Goal: Task Accomplishment & Management: Complete application form

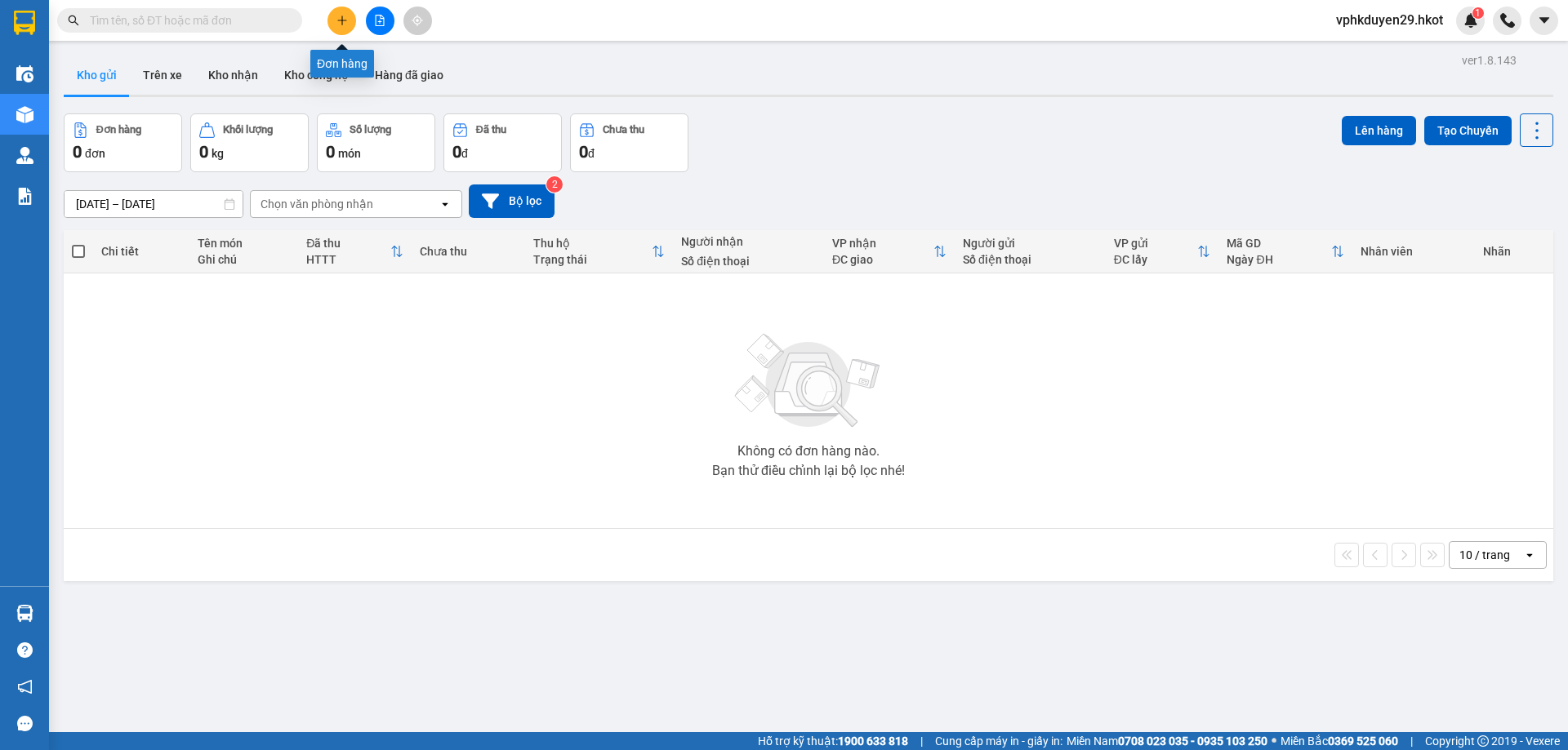
click at [334, 18] on button at bounding box center [342, 20] width 28 height 28
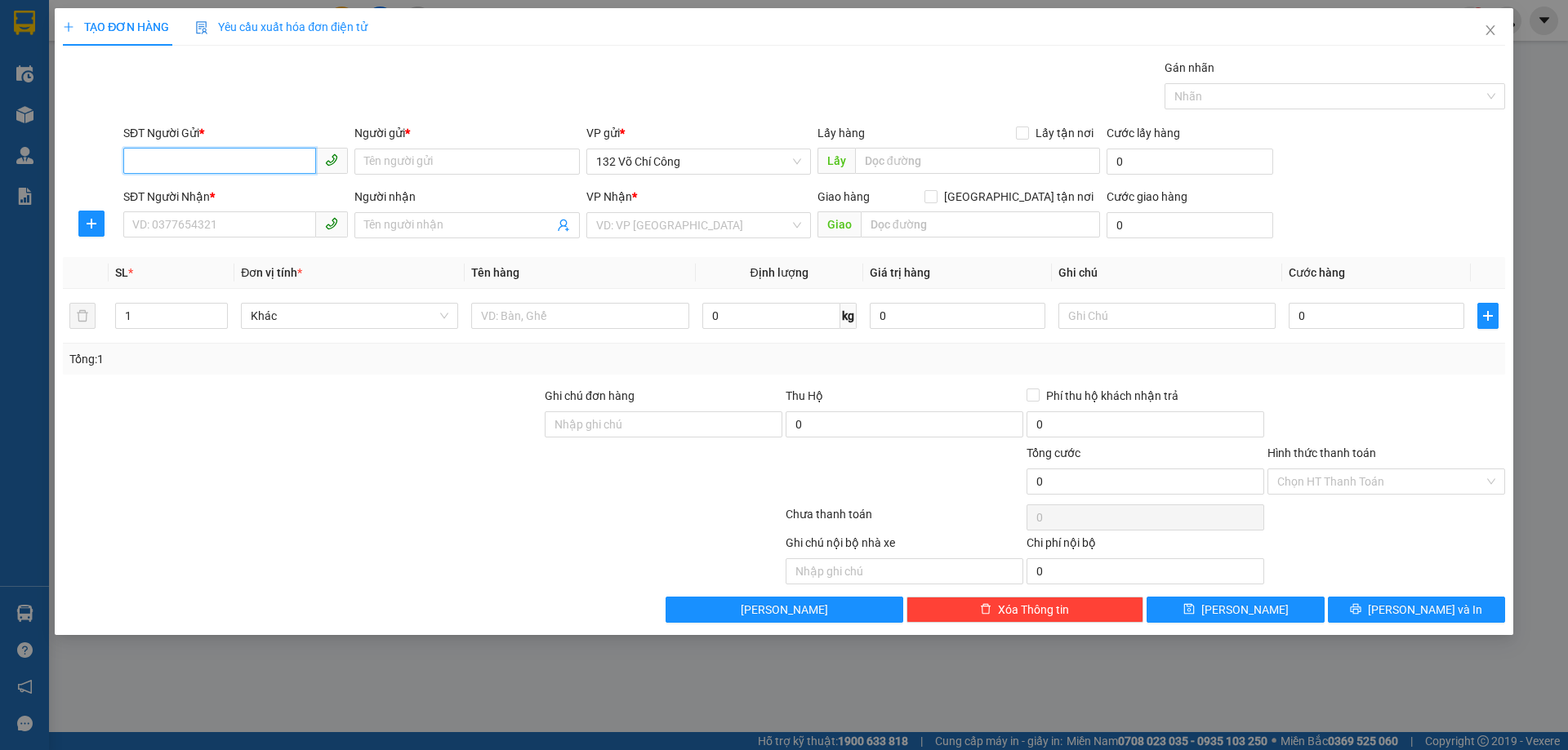
click at [284, 167] on input "SĐT Người Gửi *" at bounding box center [220, 161] width 193 height 26
type input "0388388472"
click at [387, 151] on input "Người gửi *" at bounding box center [467, 162] width 224 height 26
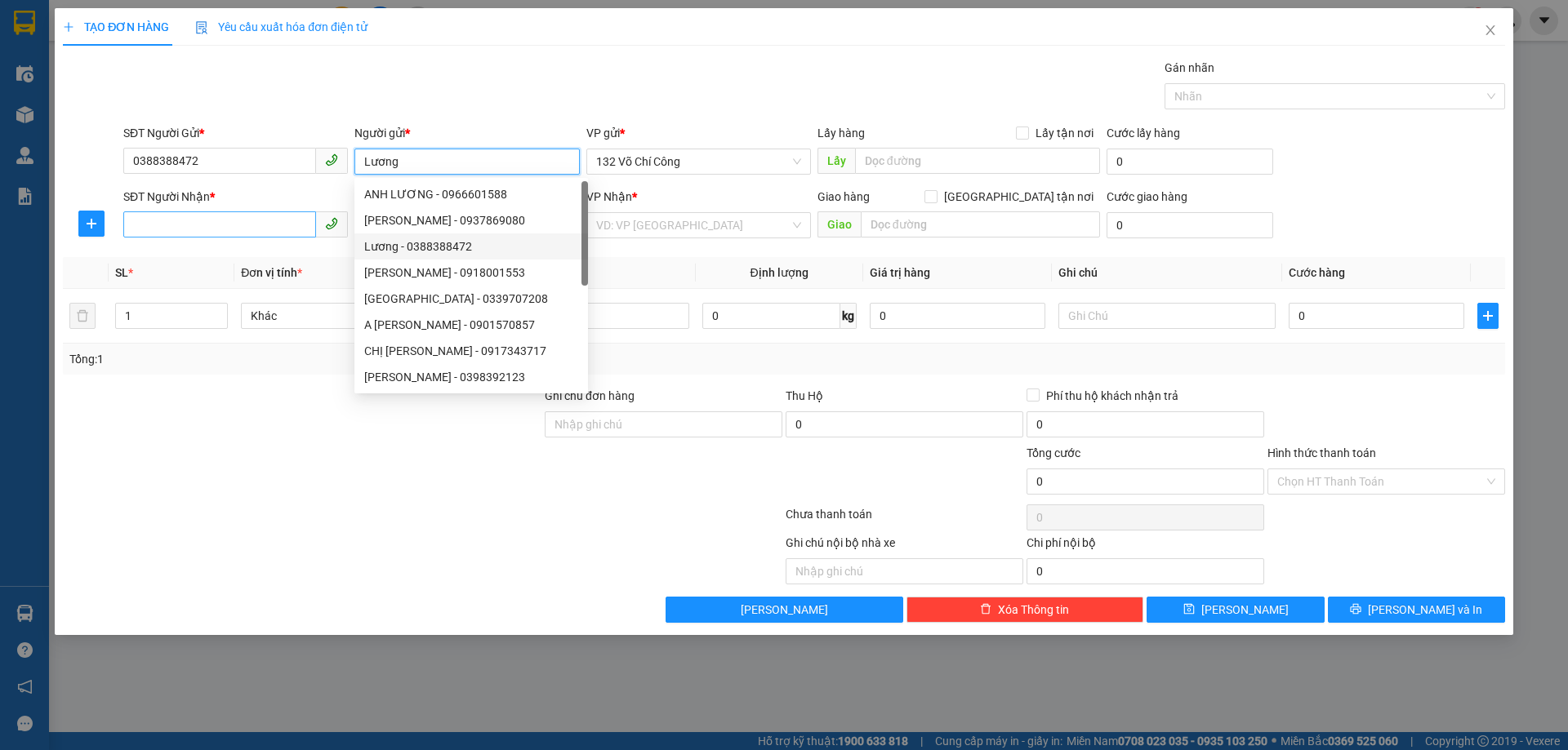
type input "Lương"
click at [214, 233] on input "SĐT Người Nhận *" at bounding box center [220, 224] width 193 height 26
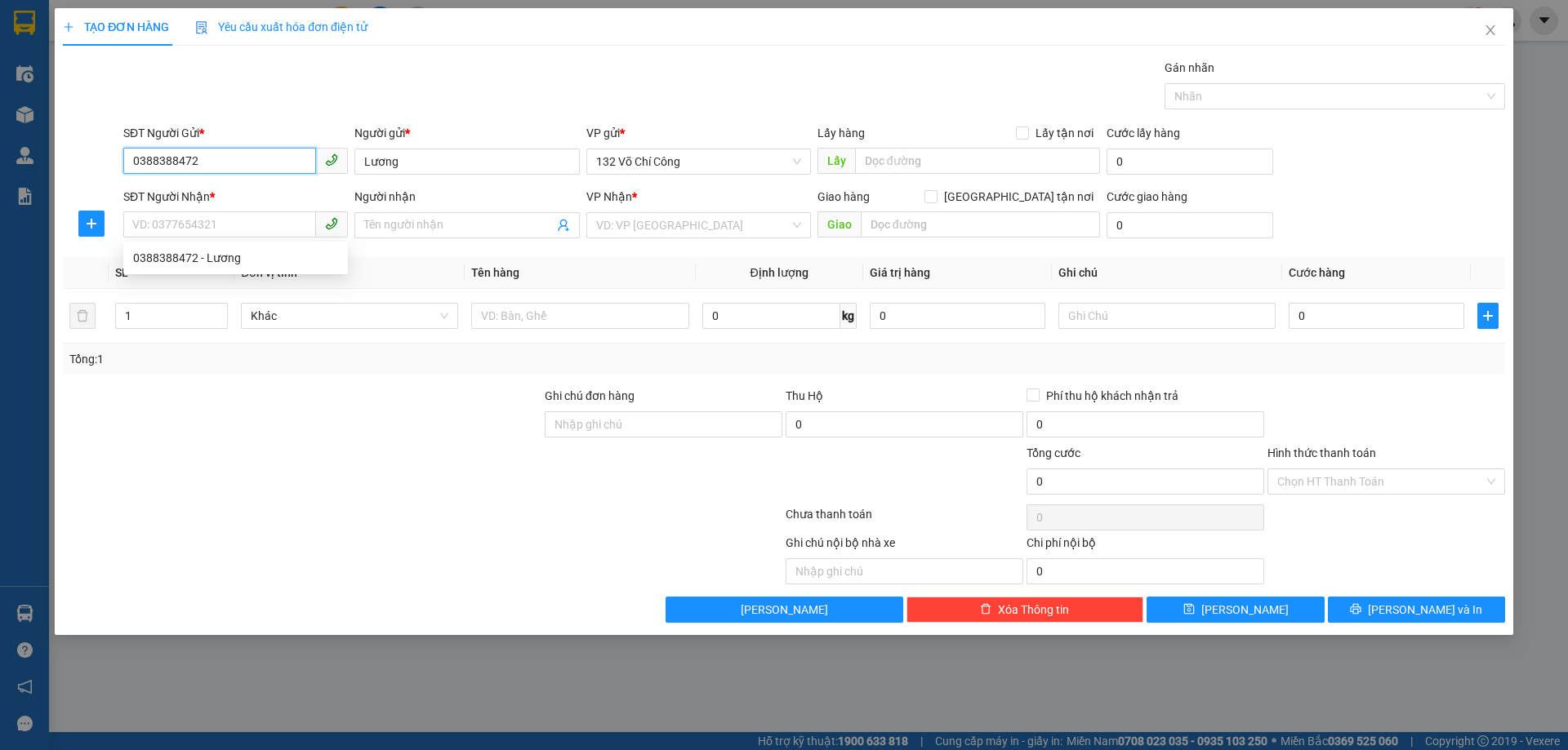
click at [209, 157] on input "0388388472" at bounding box center [220, 161] width 193 height 26
click at [218, 226] on input "SĐT Người Nhận *" at bounding box center [220, 224] width 193 height 26
click at [218, 264] on div "0388388472 - Lương" at bounding box center [235, 258] width 205 height 18
type input "0388388472"
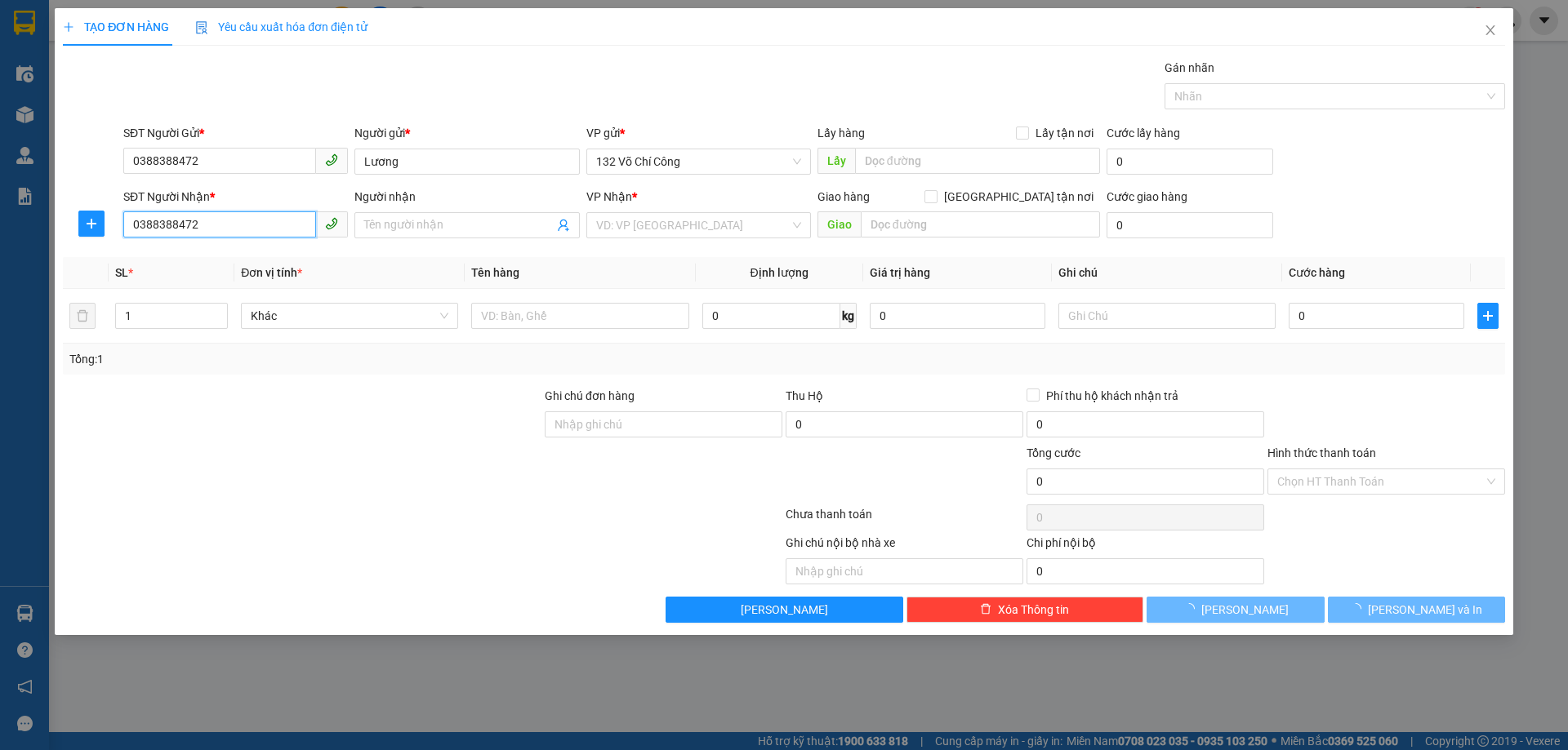
type input "Lương"
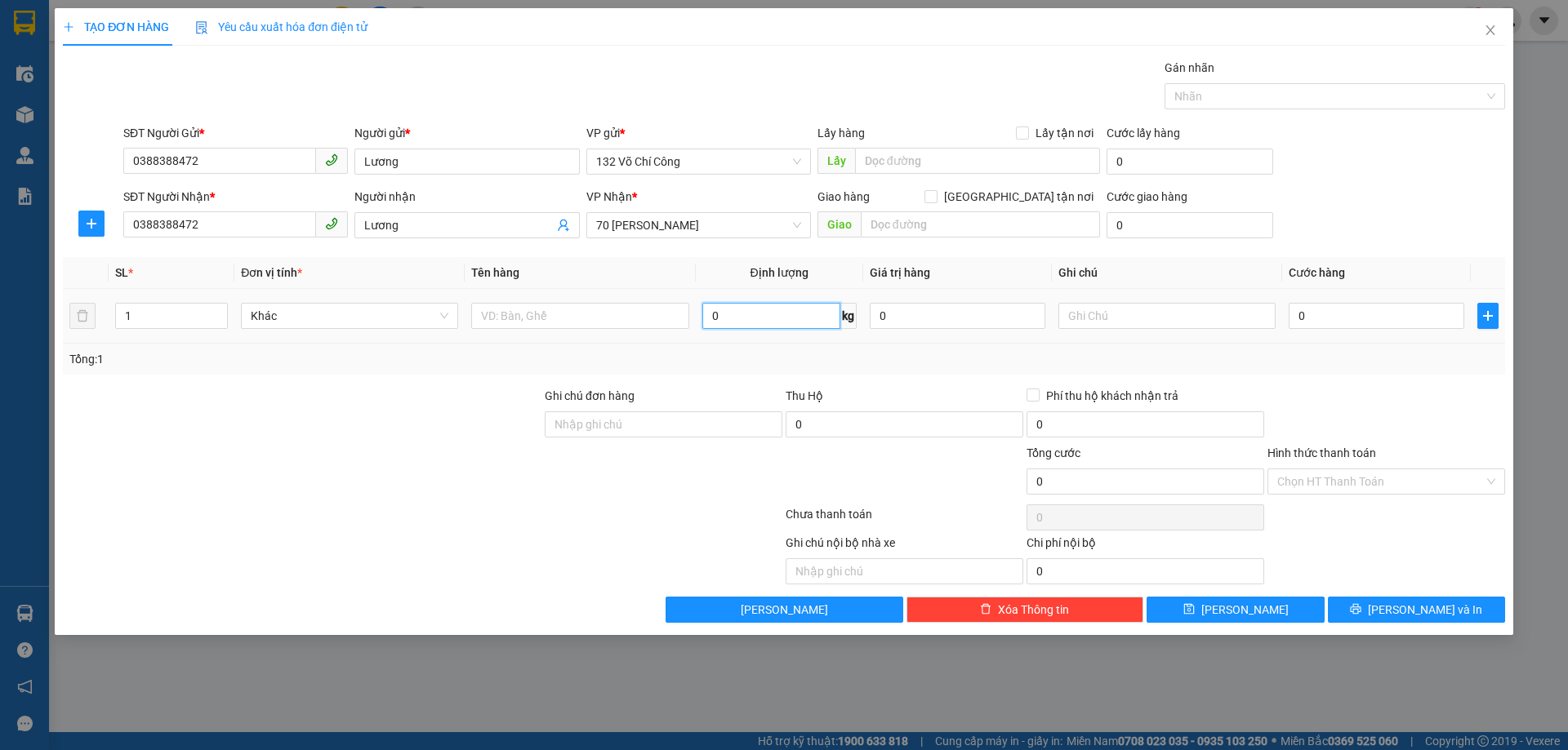
click at [740, 312] on input "0" at bounding box center [772, 316] width 138 height 26
type input "5"
click at [580, 319] on input "text" at bounding box center [580, 316] width 217 height 26
click at [634, 230] on span "70 [PERSON_NAME]" at bounding box center [698, 225] width 205 height 25
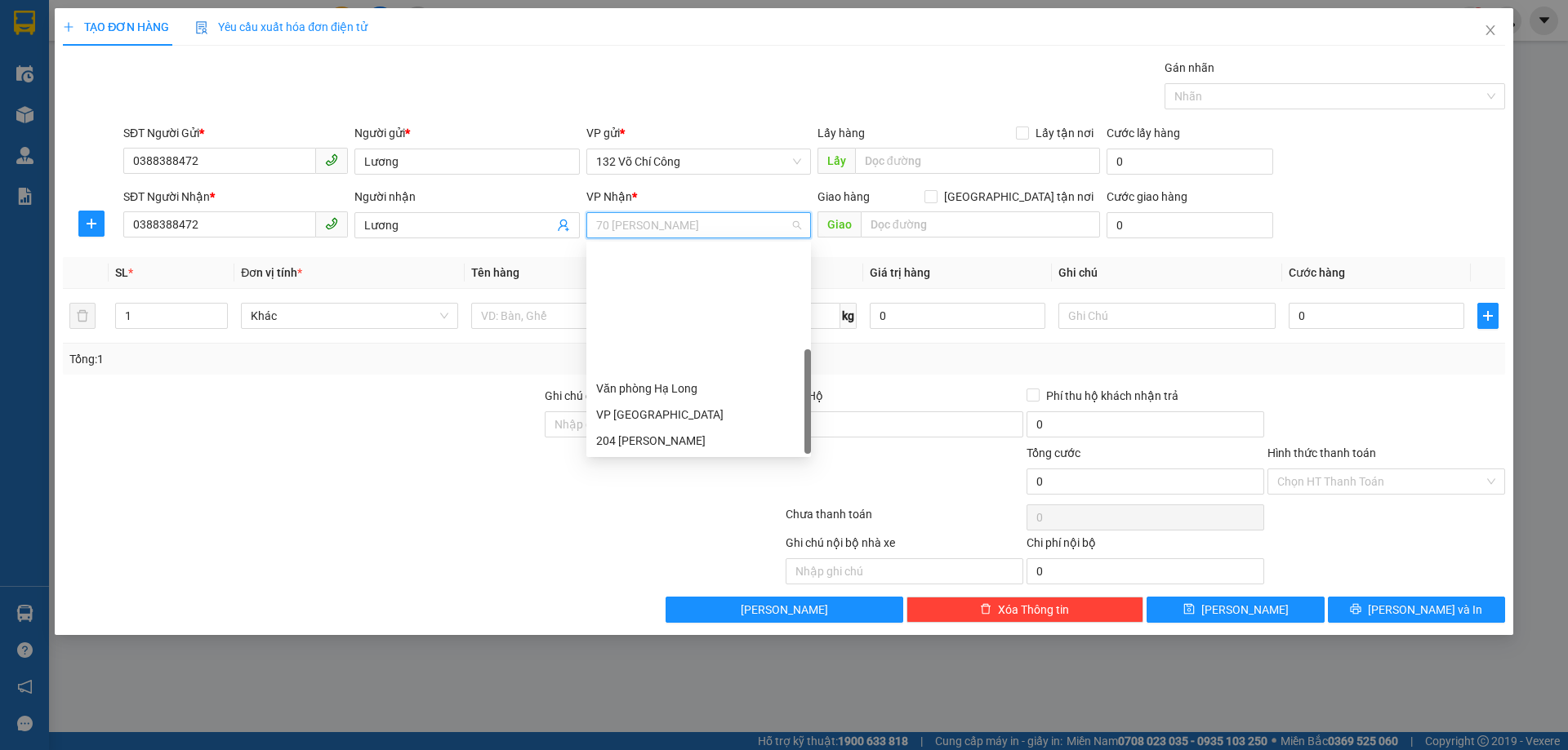
scroll to position [157, 0]
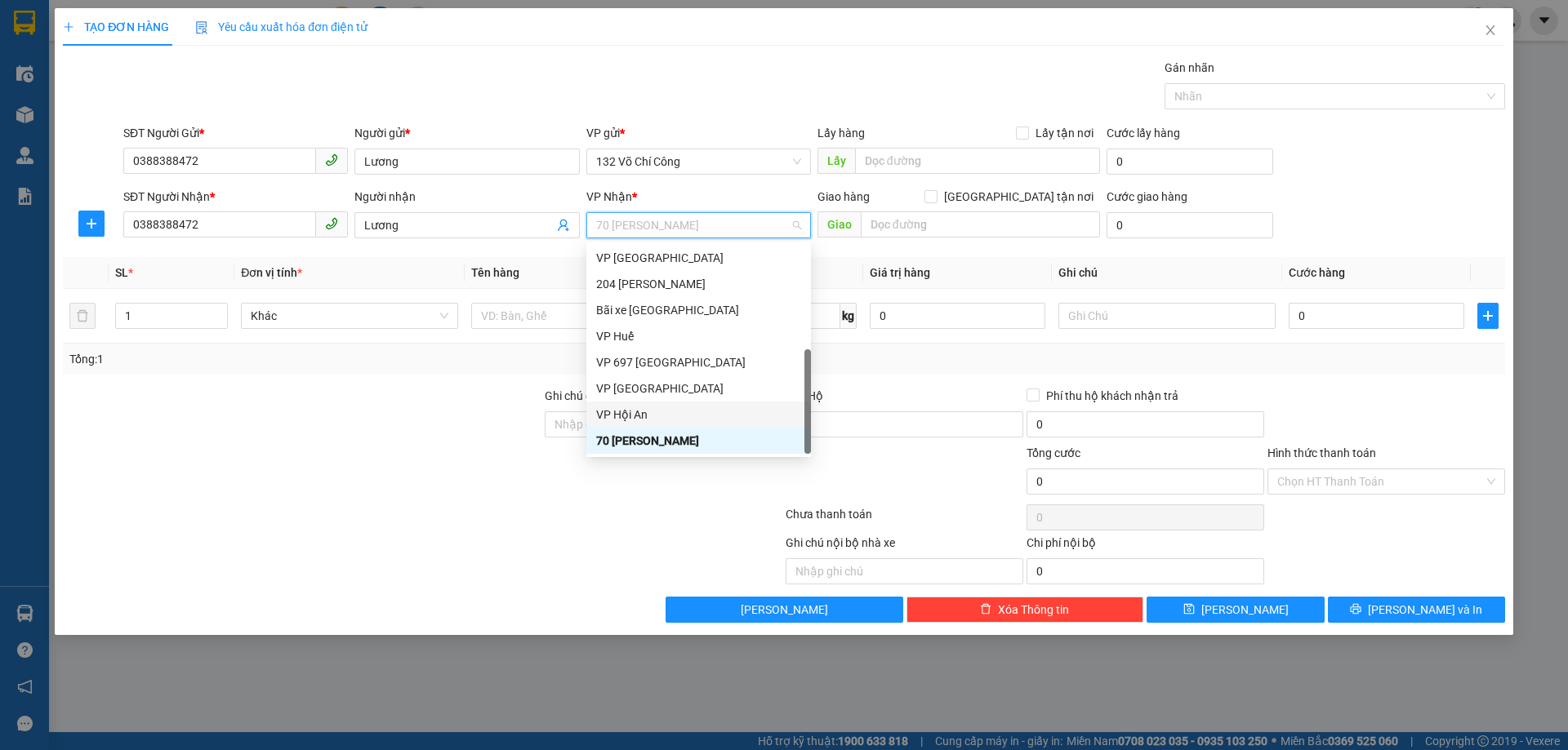
click at [658, 416] on div "VP Hội An" at bounding box center [698, 415] width 205 height 18
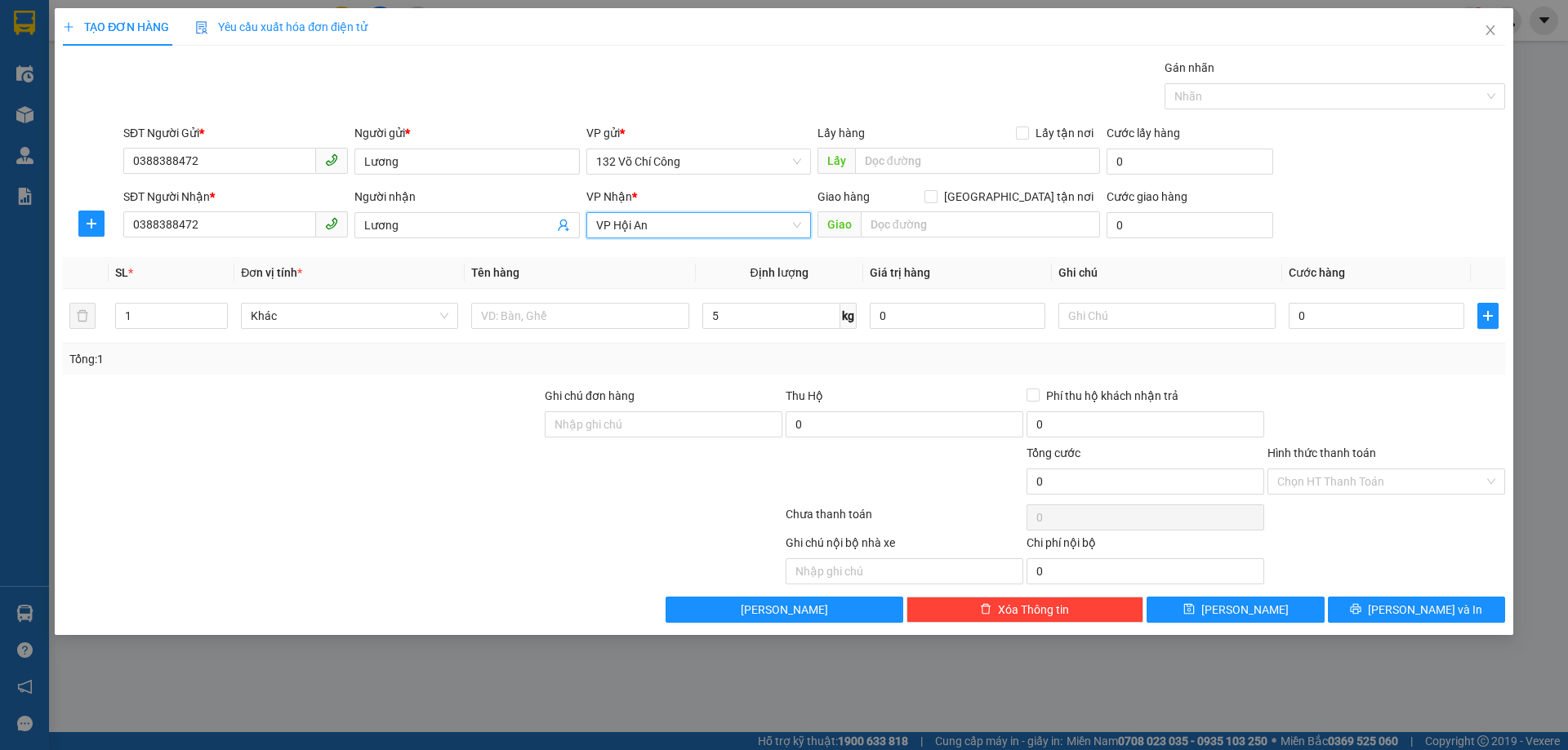
click at [685, 236] on span "VP Hội An" at bounding box center [698, 225] width 205 height 25
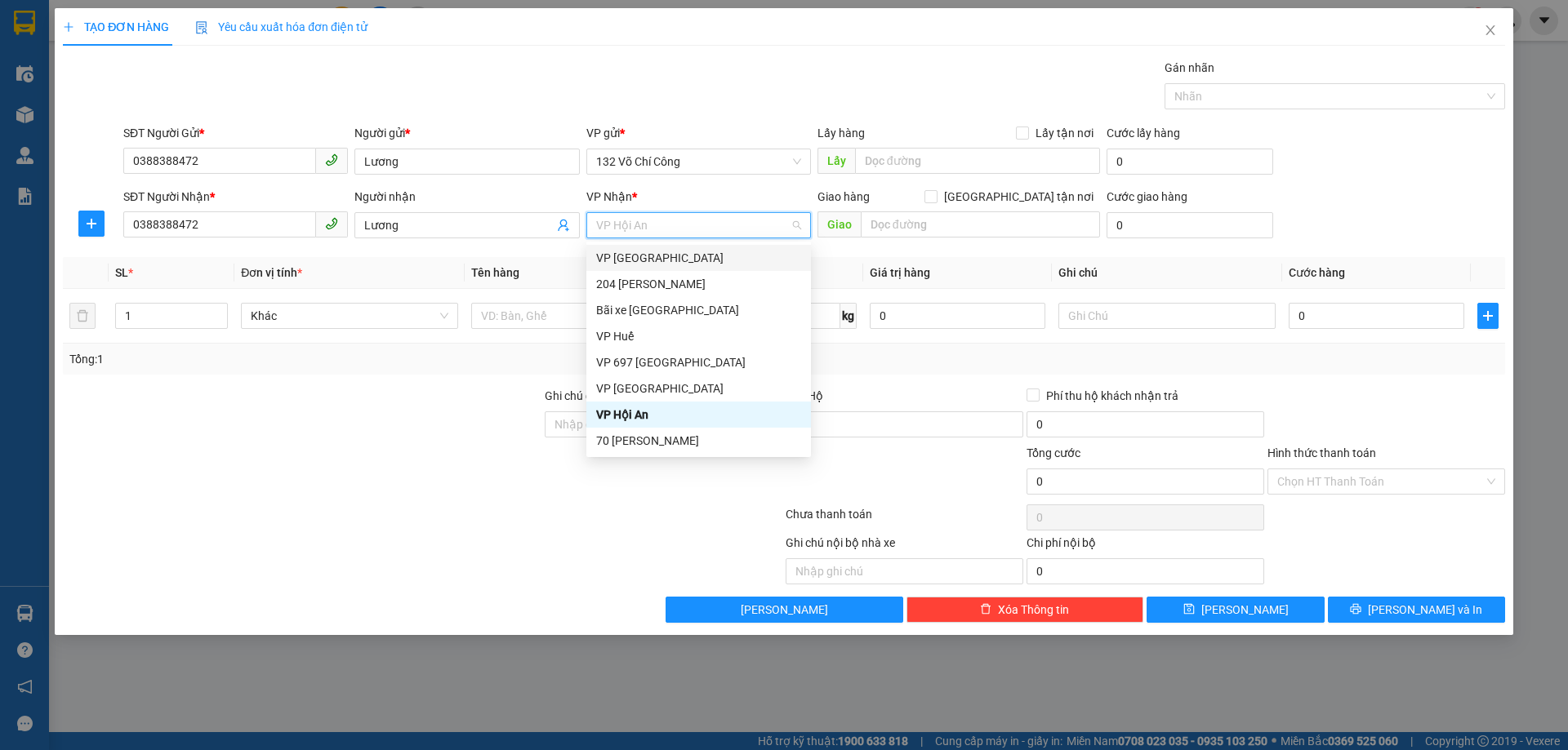
click at [657, 252] on div "VP [GEOGRAPHIC_DATA]" at bounding box center [698, 258] width 205 height 18
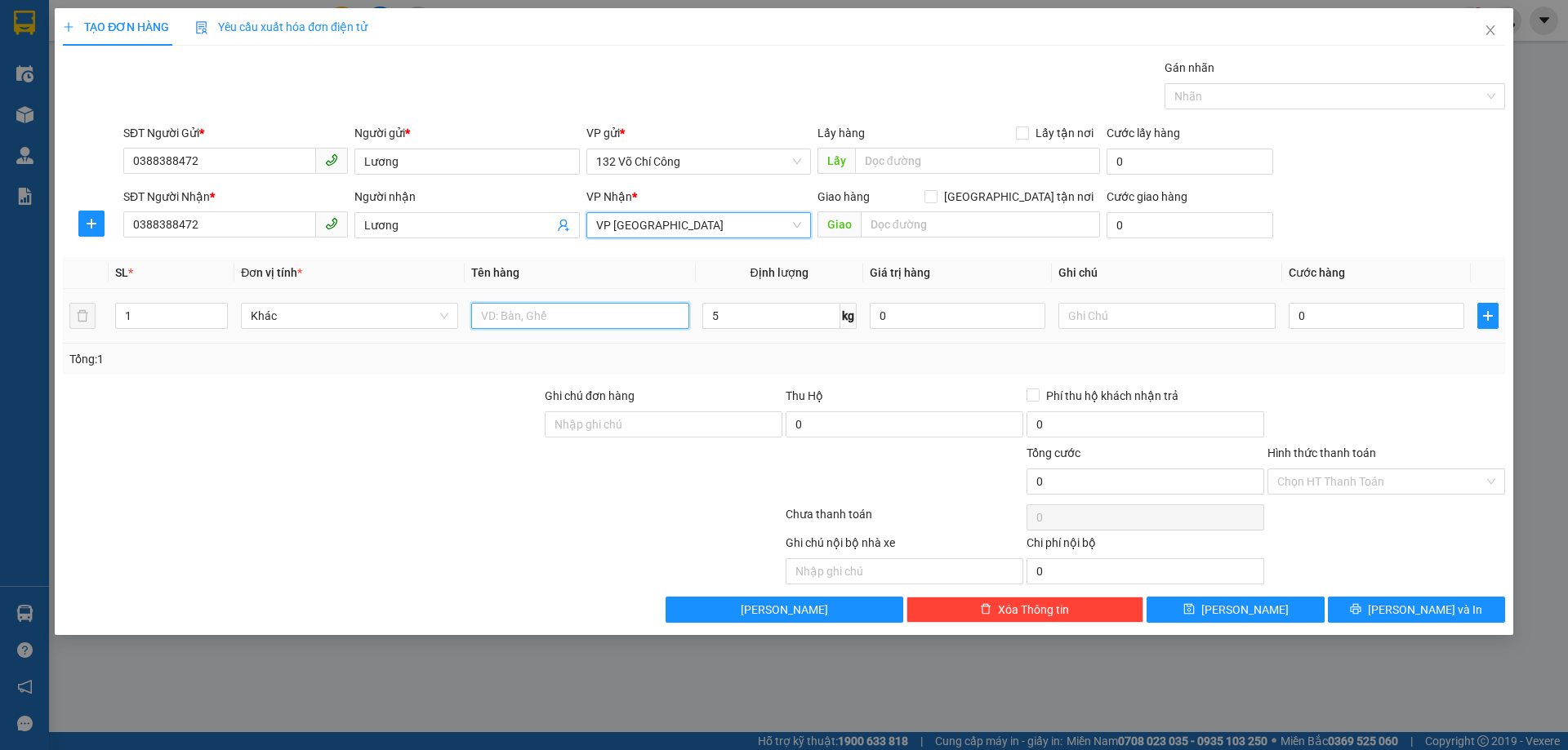
click at [575, 306] on input "text" at bounding box center [580, 316] width 217 height 26
type input "V"
type input "Túi Quần Áo"
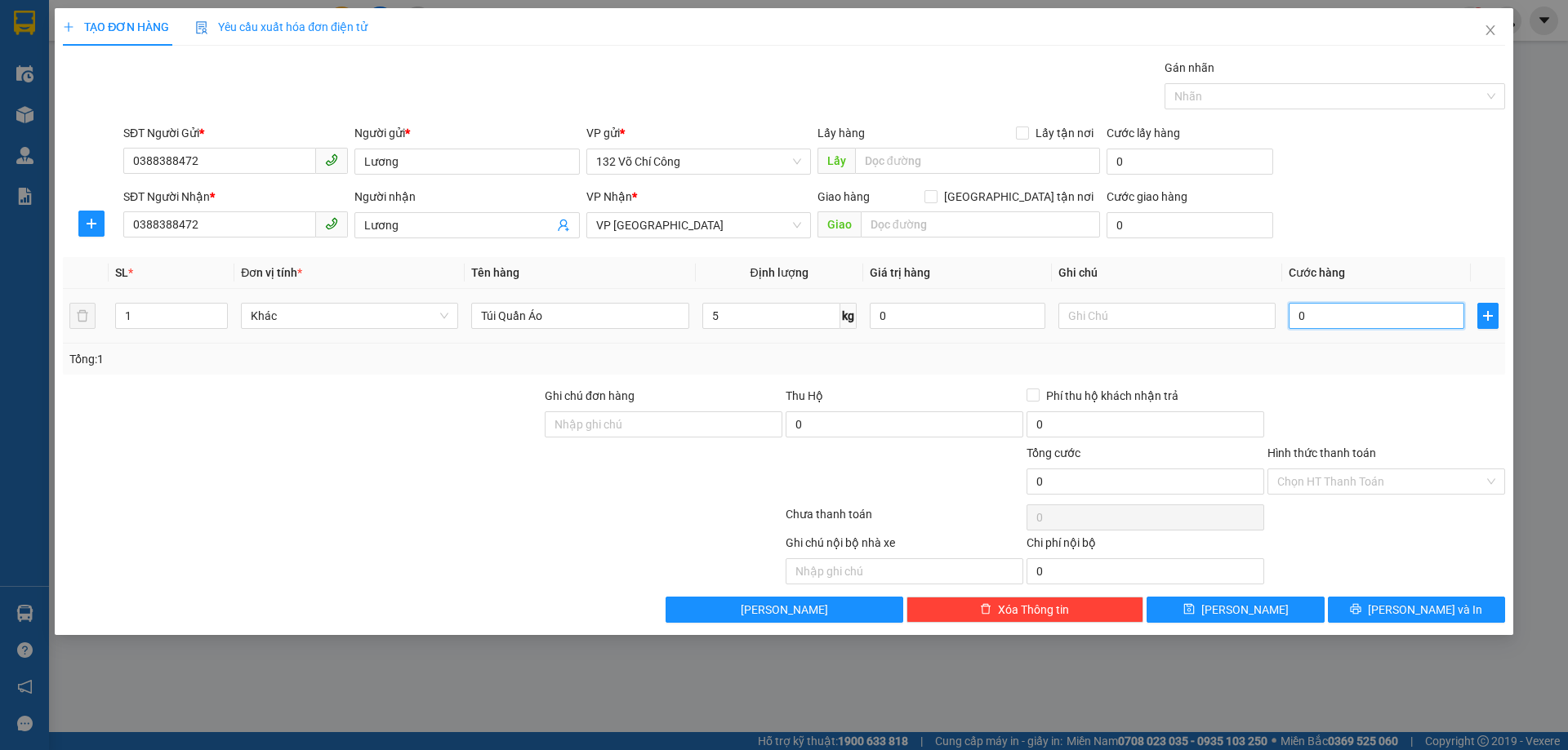
click at [1317, 318] on input "0" at bounding box center [1376, 316] width 175 height 26
type input "001"
type input "1"
type input "0.010"
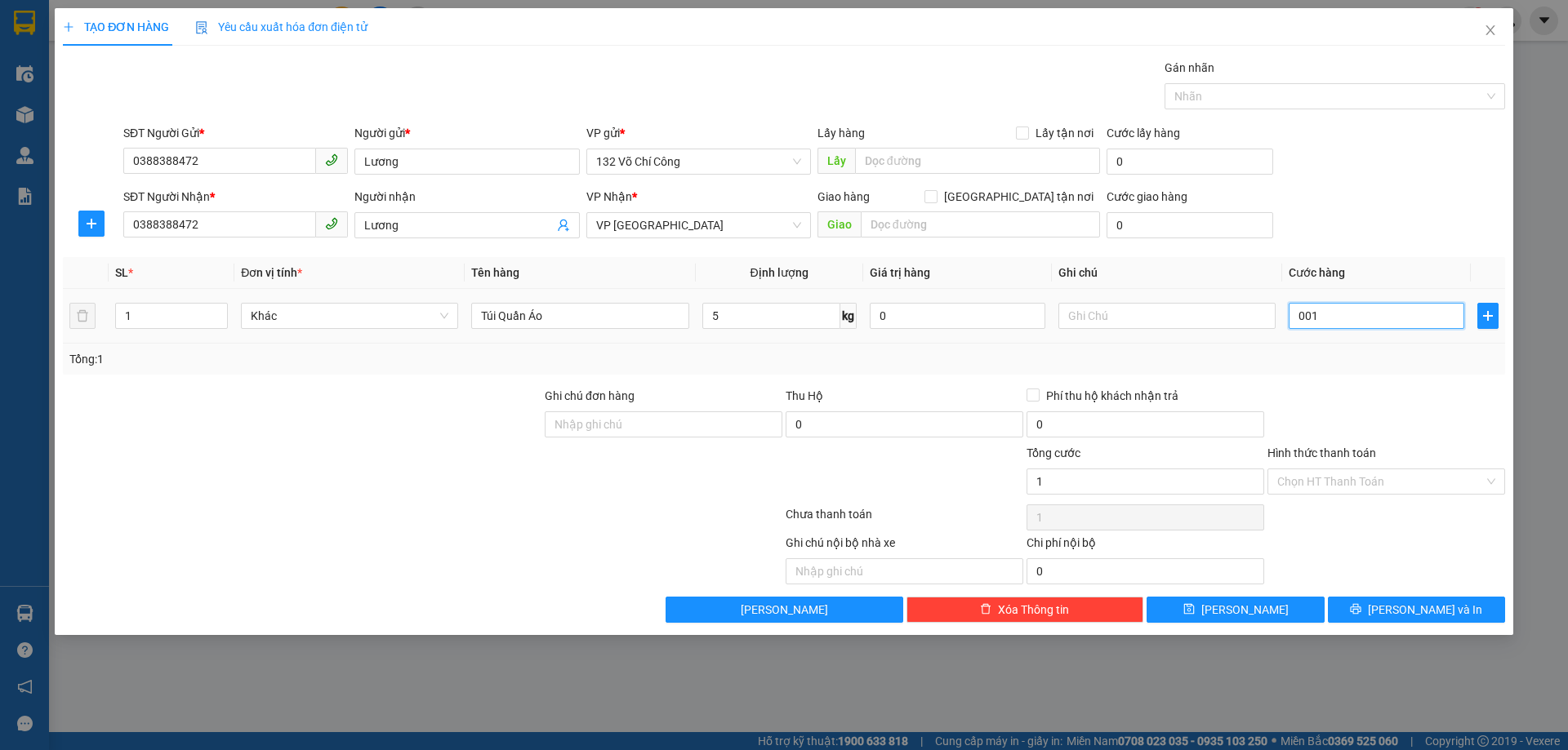
type input "10"
type input "00.100"
type input "100"
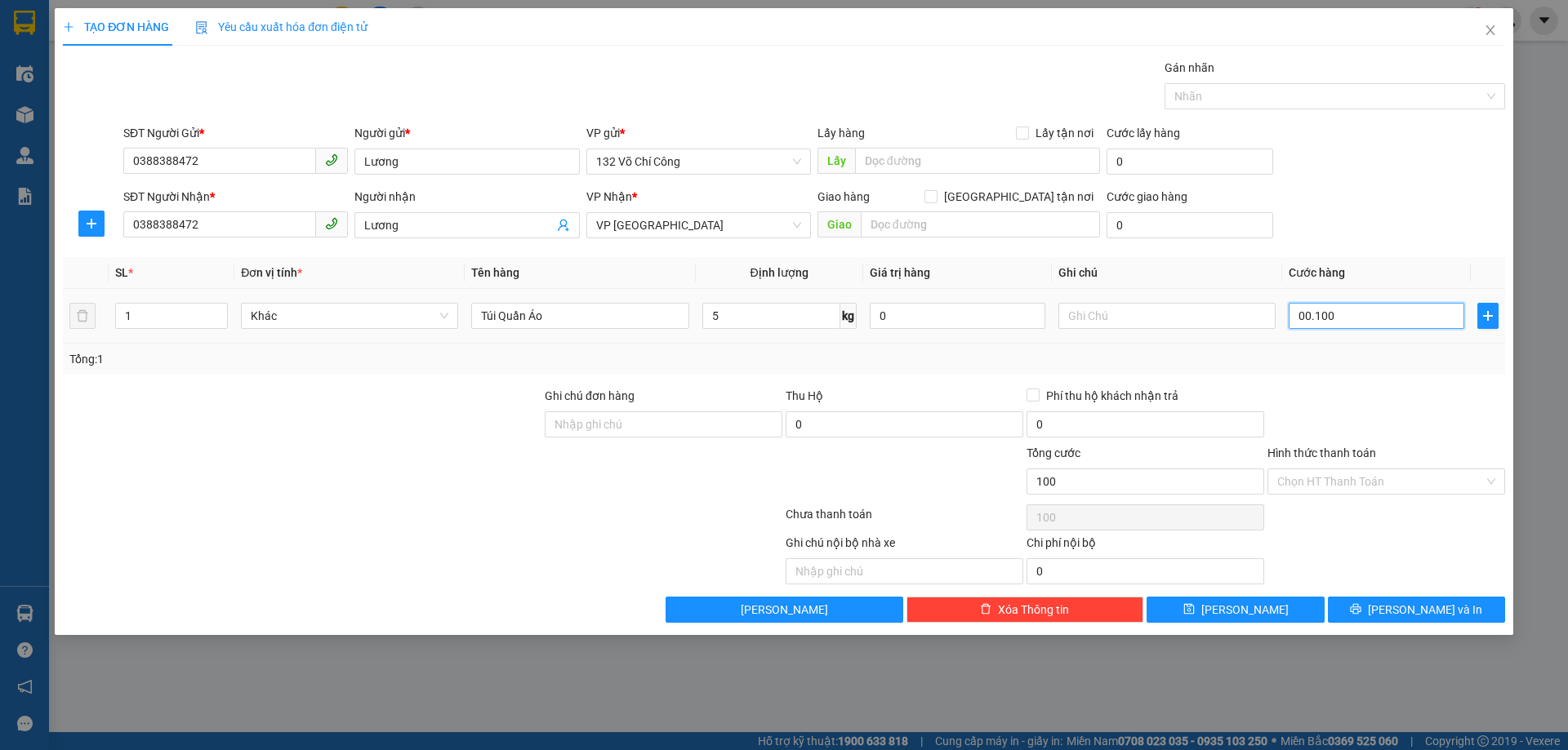
type input "0.001.000"
type input "1.000"
type input "000.010.000"
type input "10.000"
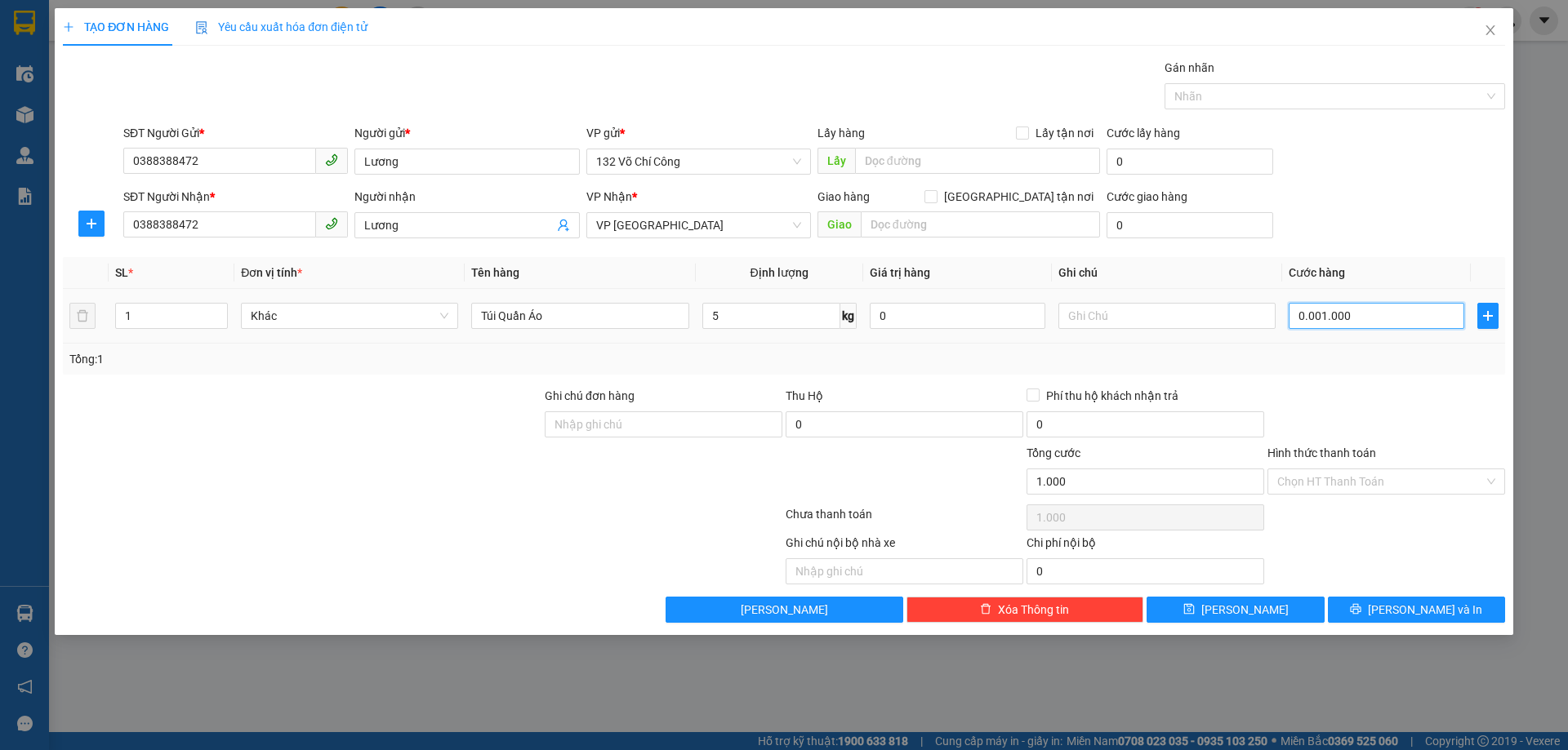
type input "10.000"
type input "00.000.100.000"
type input "100.000"
click at [1345, 351] on div "Tổng: 1" at bounding box center [784, 359] width 1429 height 18
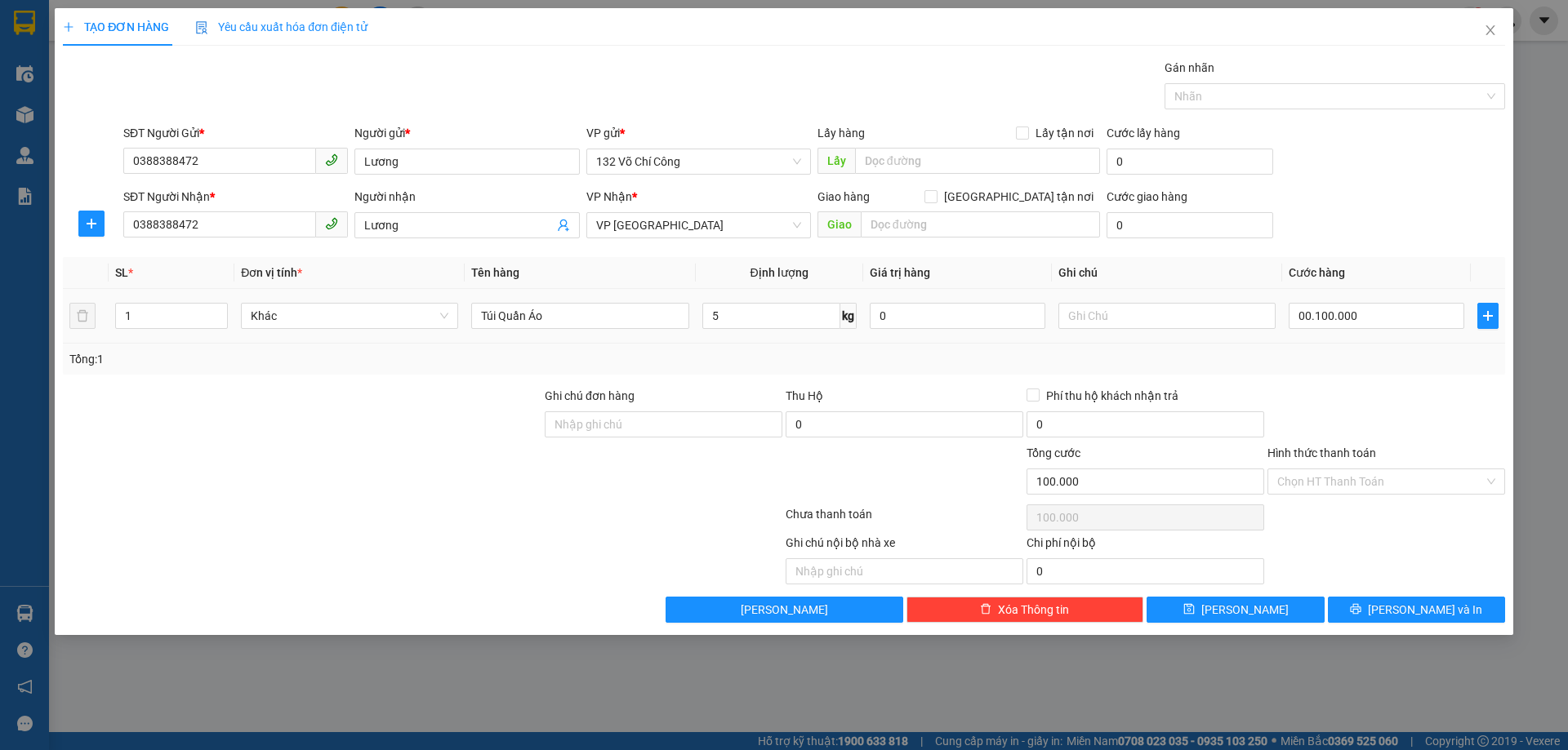
type input "100.000"
click at [1386, 602] on button "[PERSON_NAME] và In" at bounding box center [1416, 610] width 177 height 26
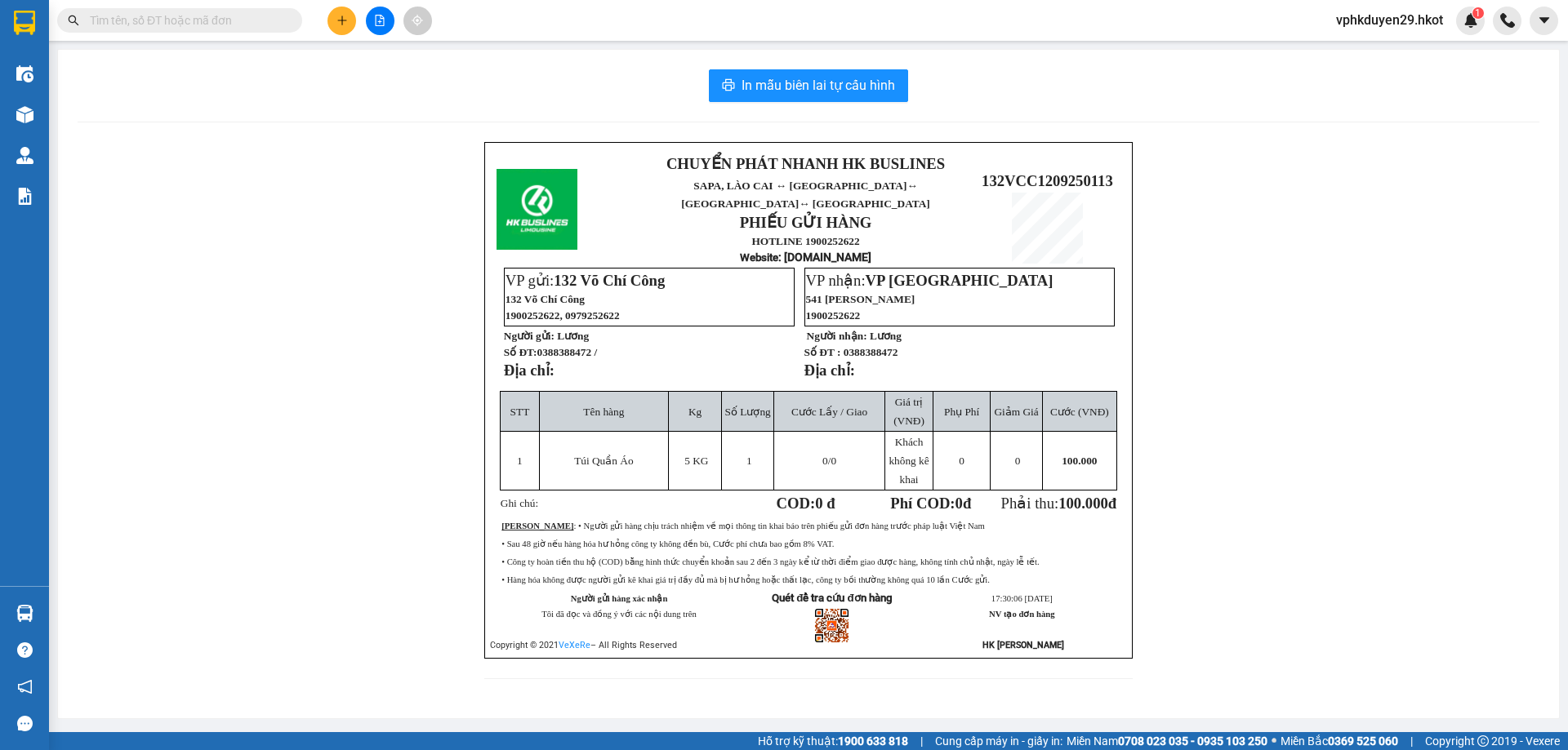
click at [469, 198] on div "CHUYỂN PHÁT NHANH HK BUSLINES SAPA, [GEOGRAPHIC_DATA] ↔ [GEOGRAPHIC_DATA] ↔ [GE…" at bounding box center [807, 420] width 1461 height 556
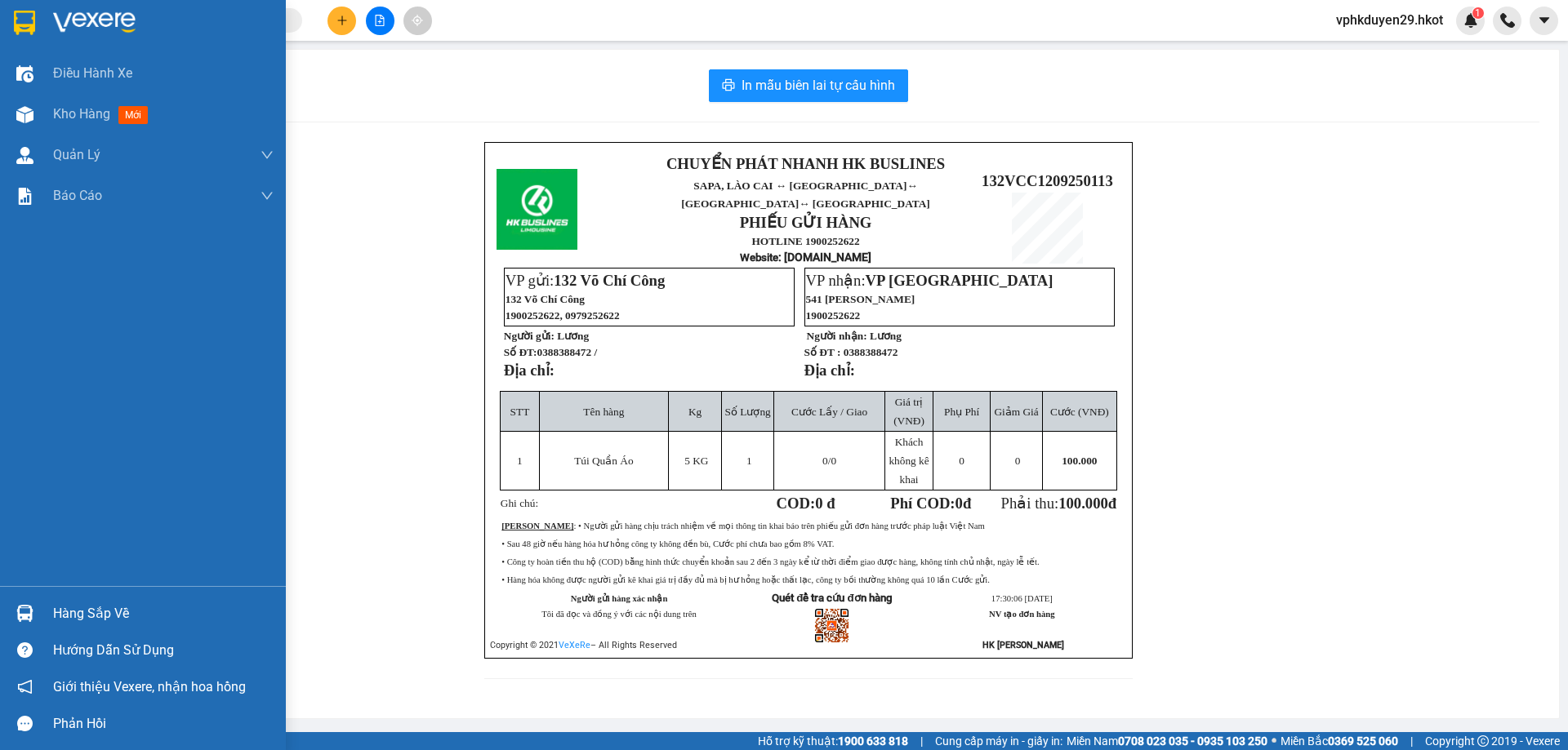
click at [25, 28] on img at bounding box center [24, 23] width 21 height 25
